Goal: Task Accomplishment & Management: Use online tool/utility

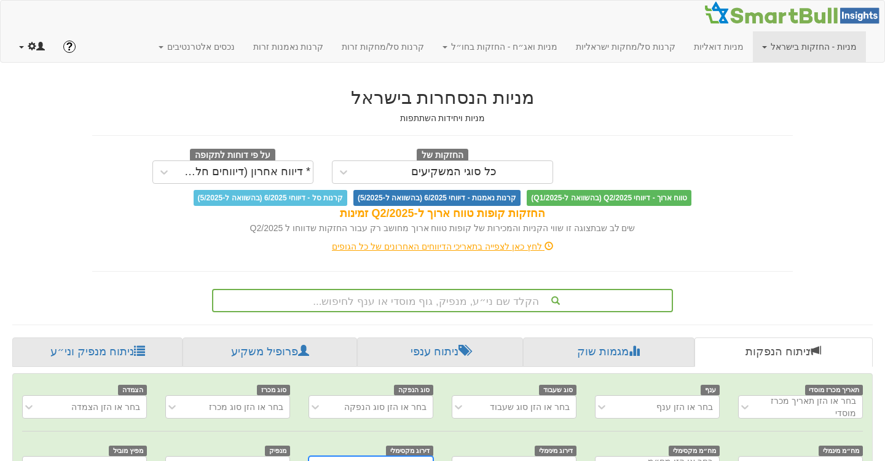
click at [25, 46] on link at bounding box center [32, 46] width 44 height 31
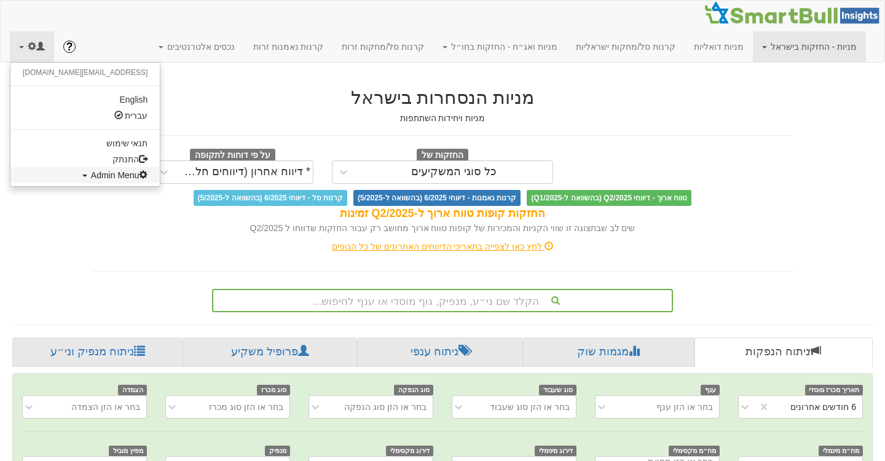
click at [91, 179] on span "Admin Menu" at bounding box center [119, 175] width 57 height 10
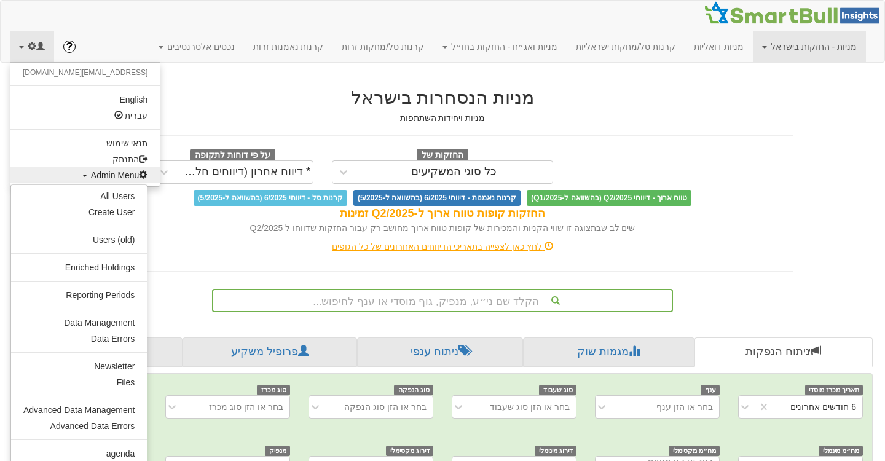
scroll to position [0, 2527]
click at [76, 320] on link "Data Management" at bounding box center [79, 323] width 136 height 16
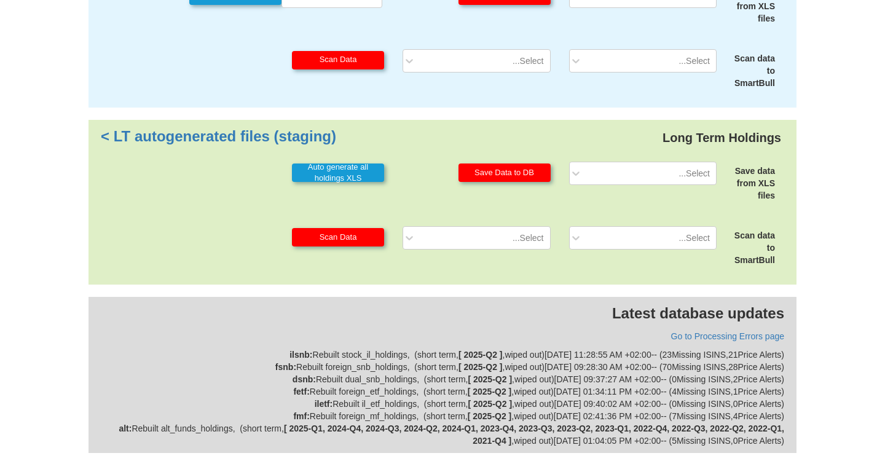
scroll to position [460, 0]
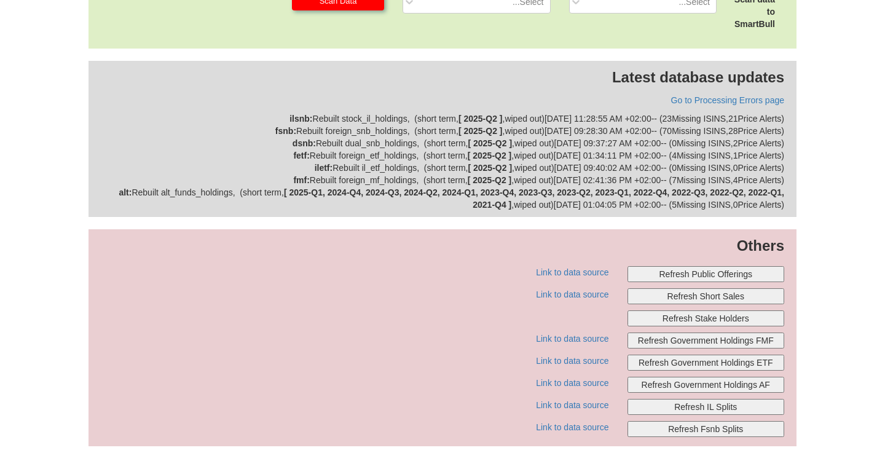
click at [683, 274] on button "Refresh Public Offerings" at bounding box center [706, 274] width 157 height 16
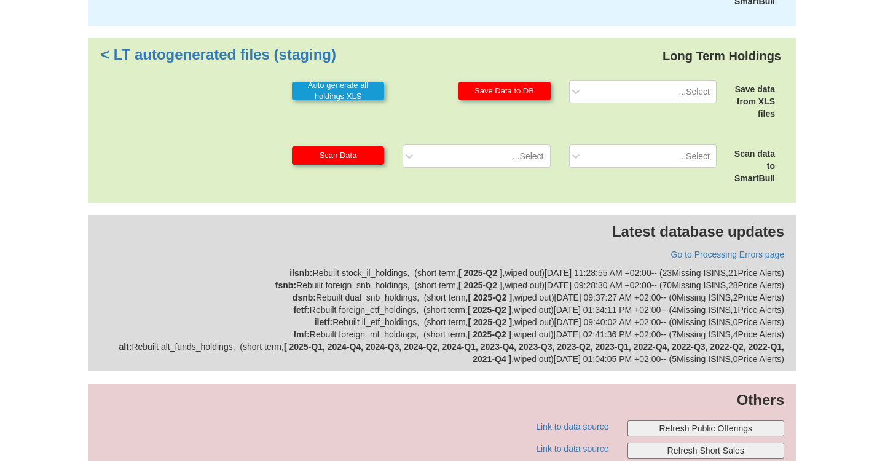
scroll to position [0, 0]
